Goal: Information Seeking & Learning: Learn about a topic

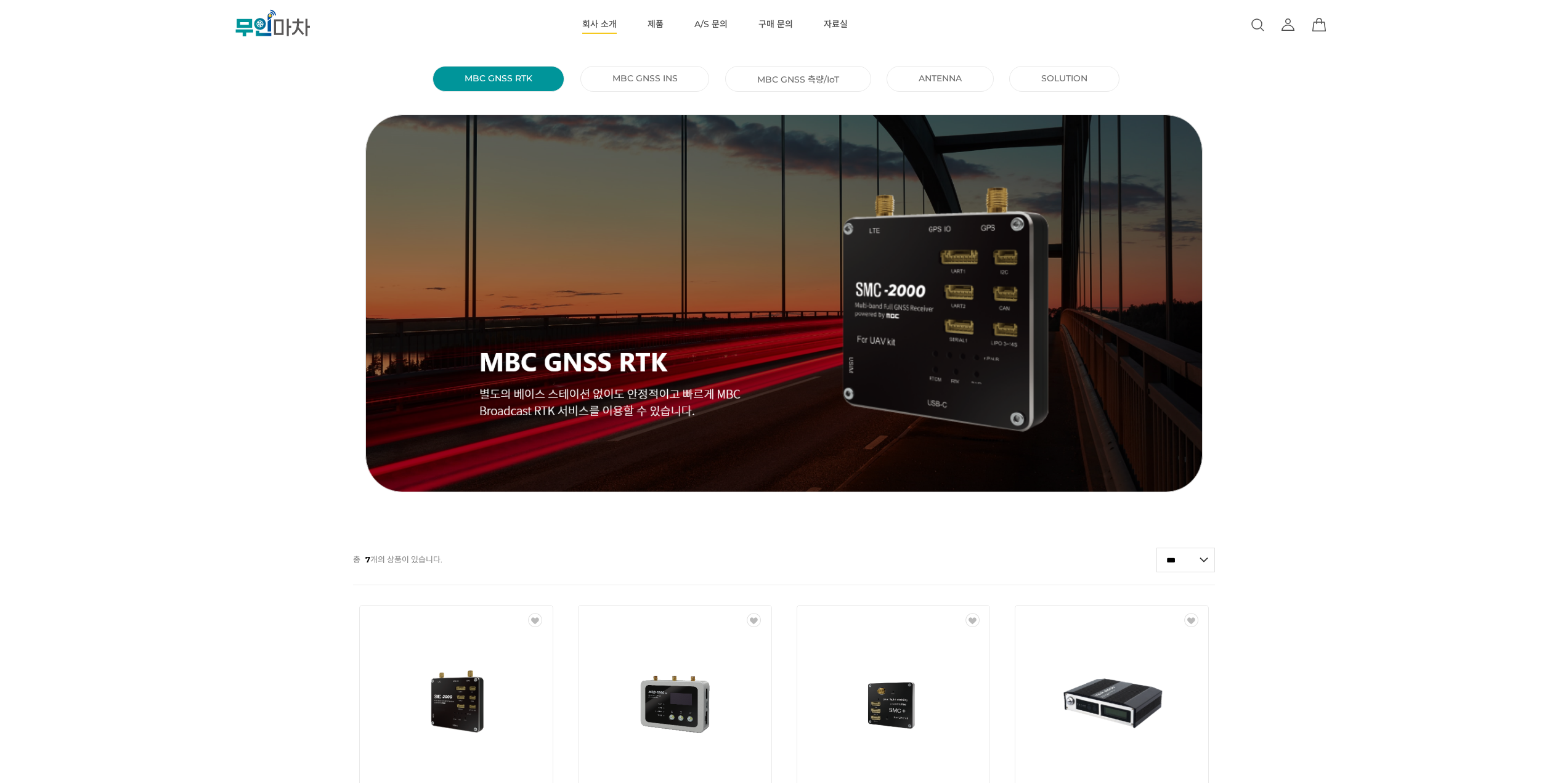
click at [590, 25] on link "회사 소개" at bounding box center [599, 24] width 34 height 49
